Goal: Task Accomplishment & Management: Manage account settings

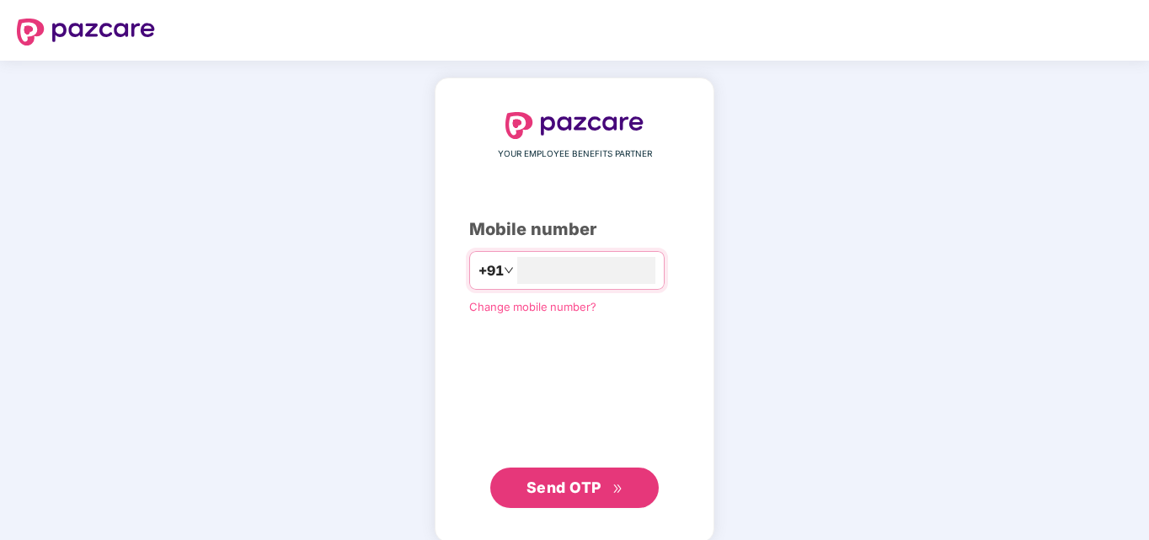
type input "**********"
click at [565, 484] on span "Send OTP" at bounding box center [564, 488] width 75 height 18
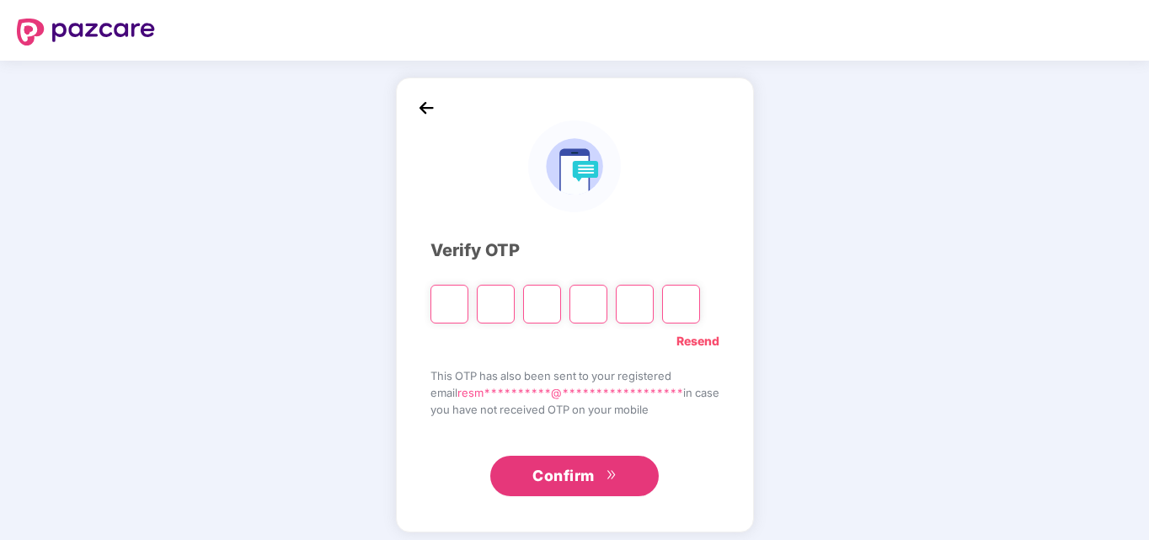
type input "*"
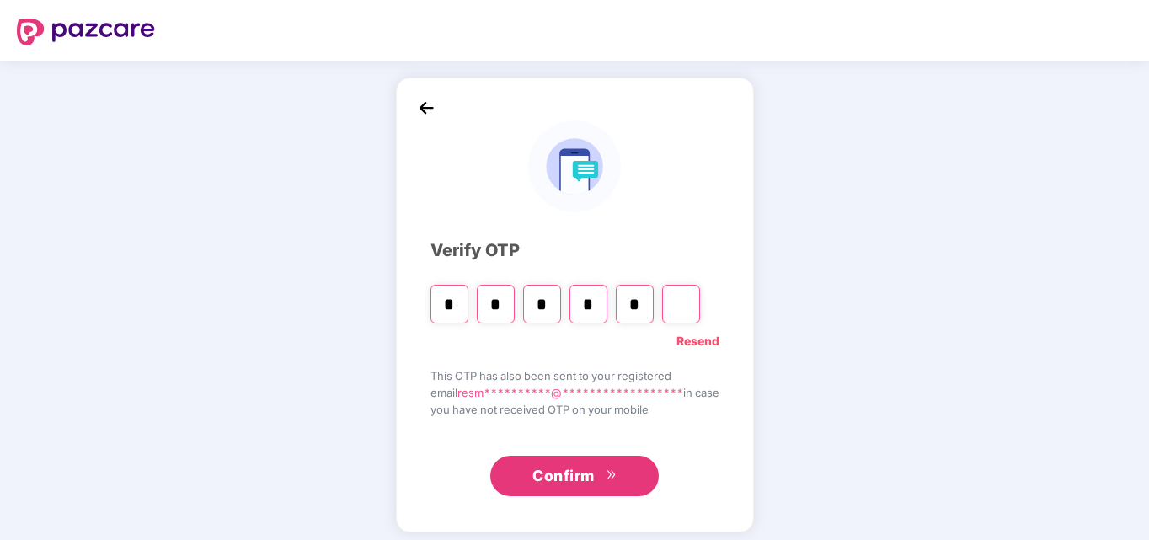
type input "*"
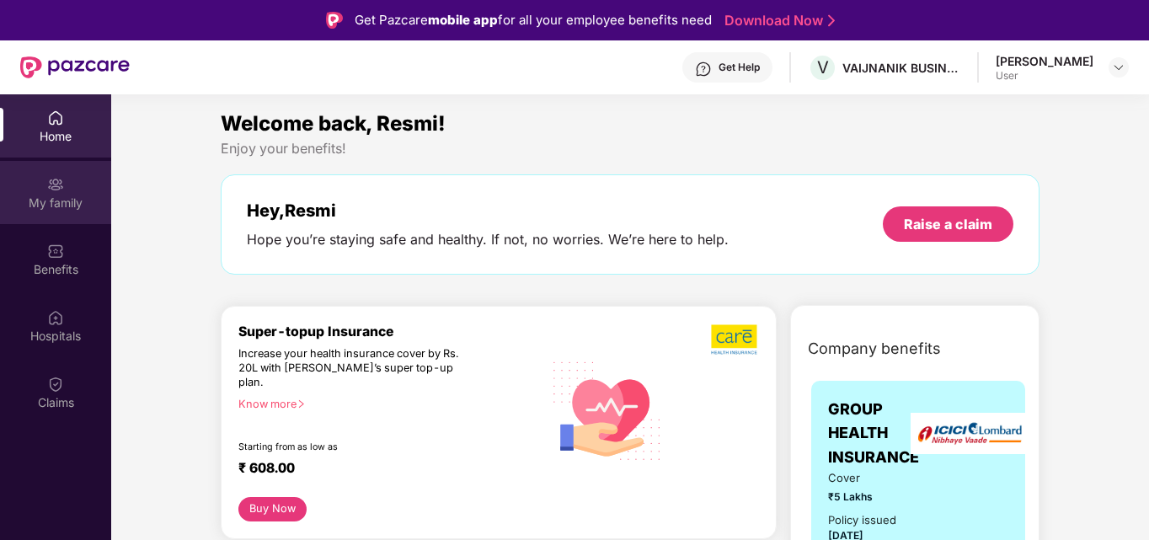
click at [79, 201] on div "My family" at bounding box center [55, 203] width 111 height 17
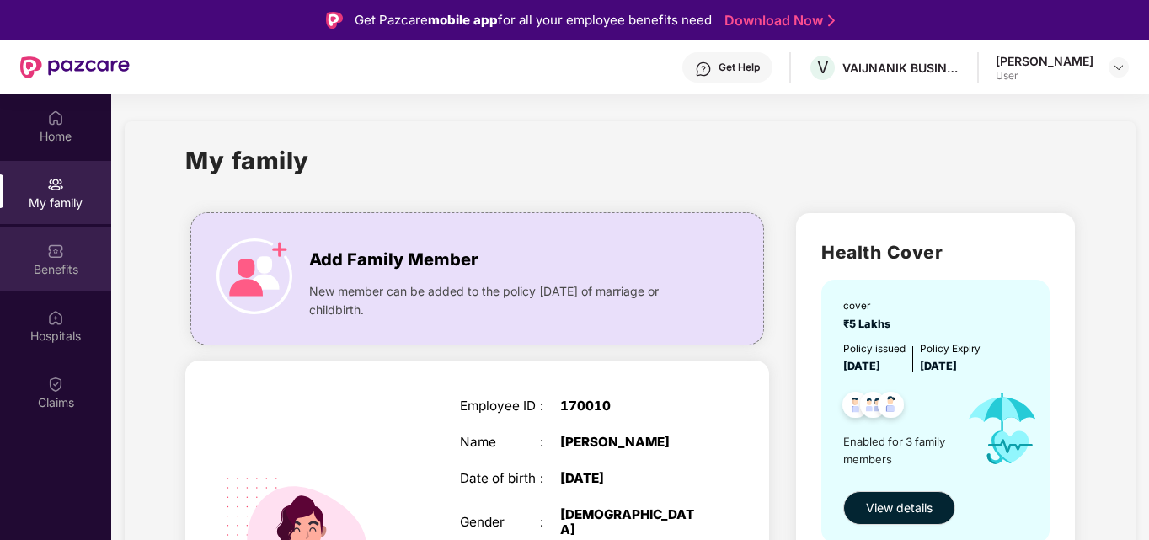
click at [69, 255] on div "Benefits" at bounding box center [55, 258] width 111 height 63
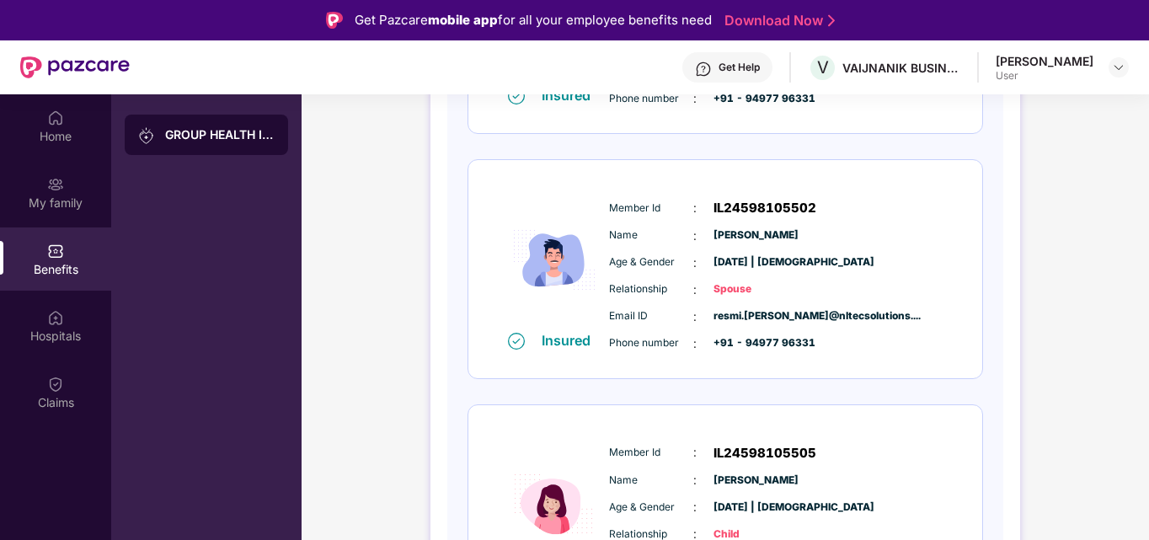
scroll to position [183, 0]
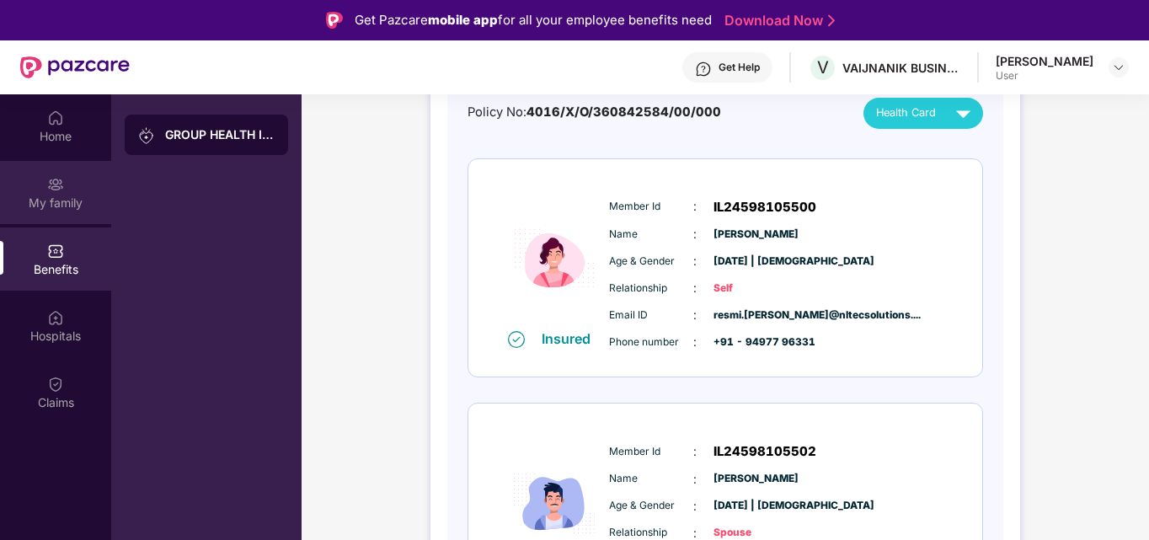
click at [69, 191] on div "My family" at bounding box center [55, 192] width 111 height 63
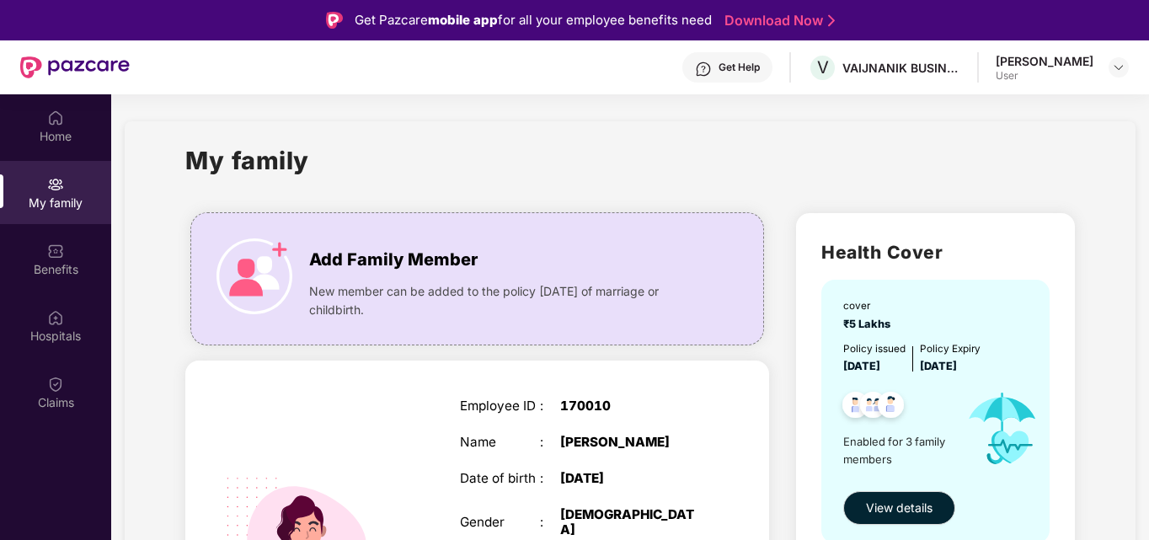
click at [58, 189] on img at bounding box center [55, 184] width 17 height 17
click at [62, 250] on img at bounding box center [55, 251] width 17 height 17
